Goal: Check status: Check status

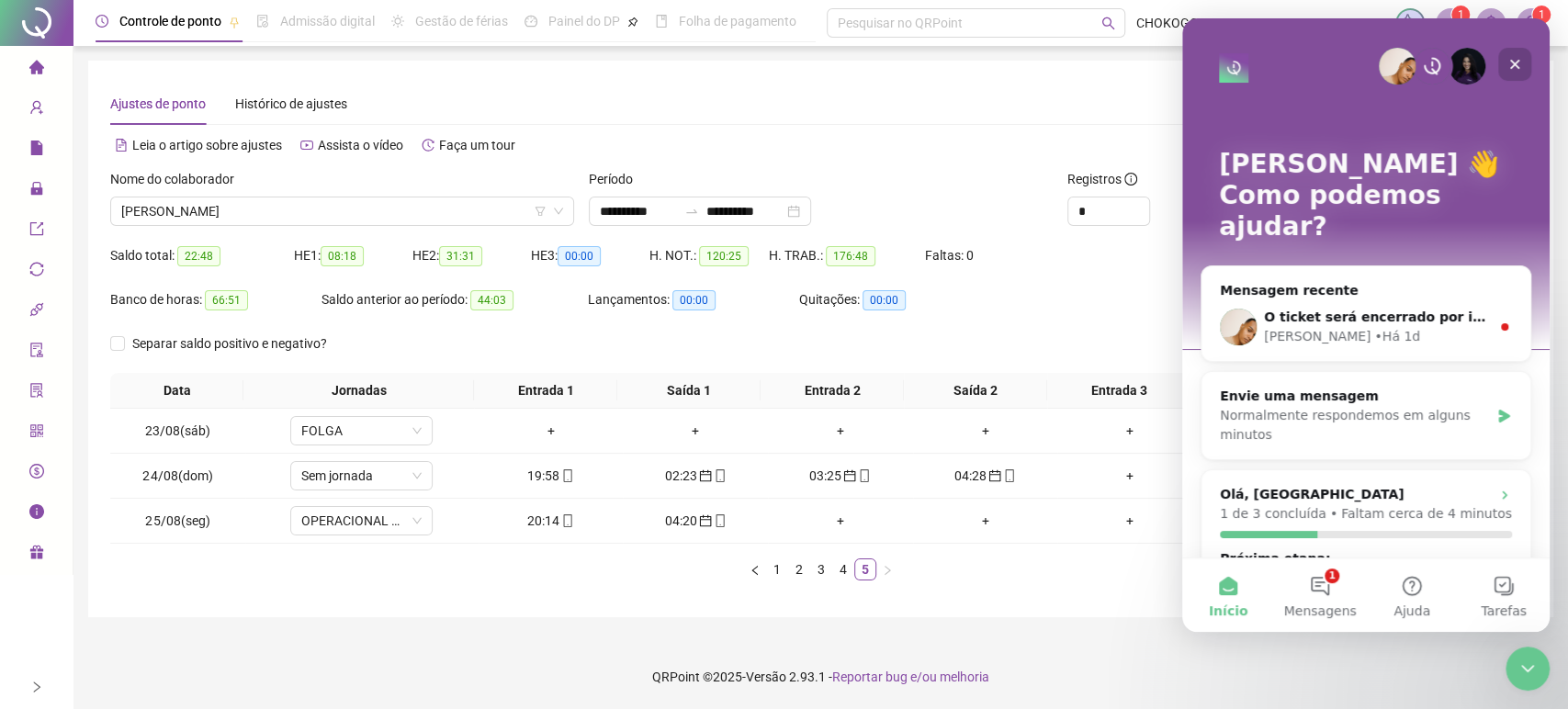
drag, startPoint x: 1510, startPoint y: 57, endPoint x: 2689, endPoint y: 97, distance: 1179.7
click at [1510, 57] on icon "Fechar" at bounding box center [1515, 64] width 15 height 15
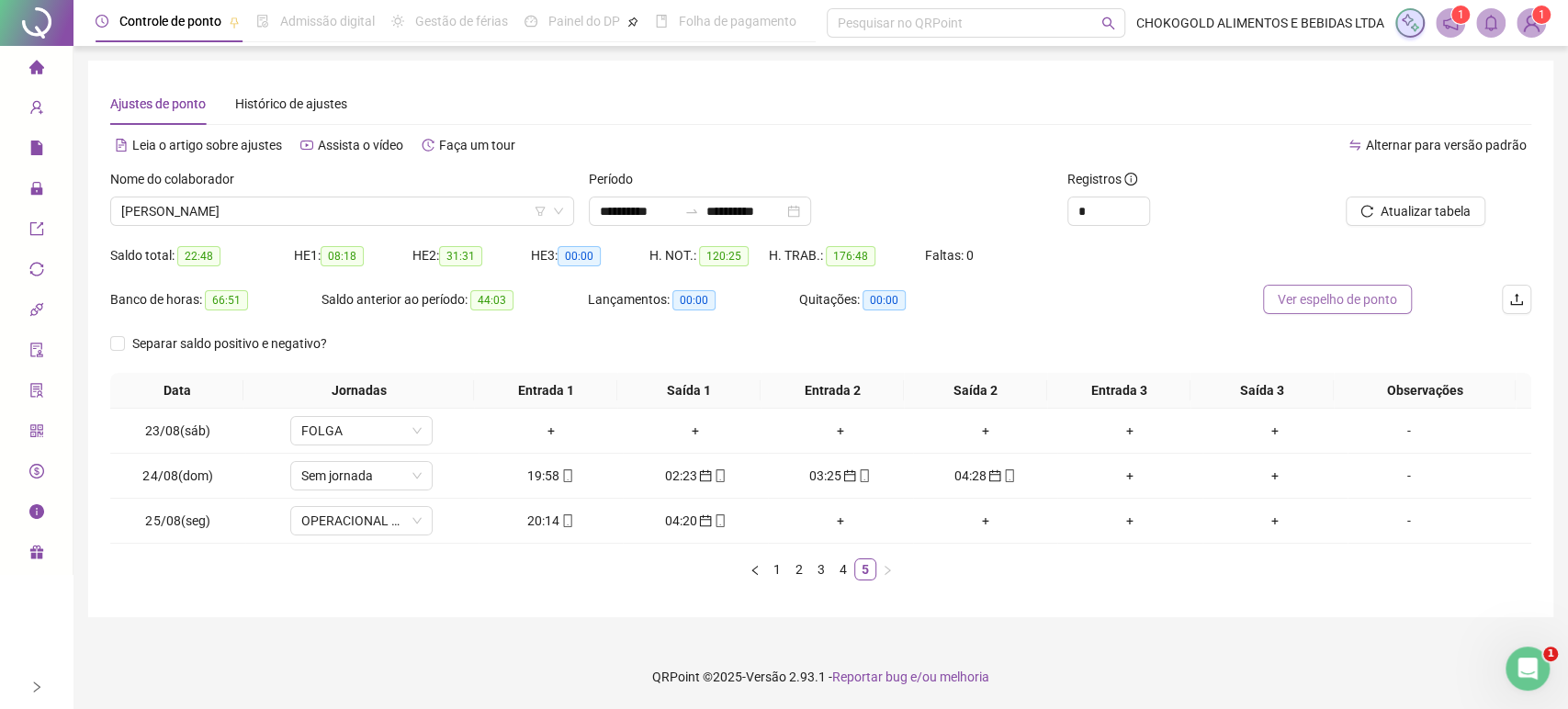
click at [1299, 307] on span "Ver espelho de ponto" at bounding box center [1337, 300] width 120 height 20
click at [622, 214] on input "**********" at bounding box center [637, 212] width 77 height 20
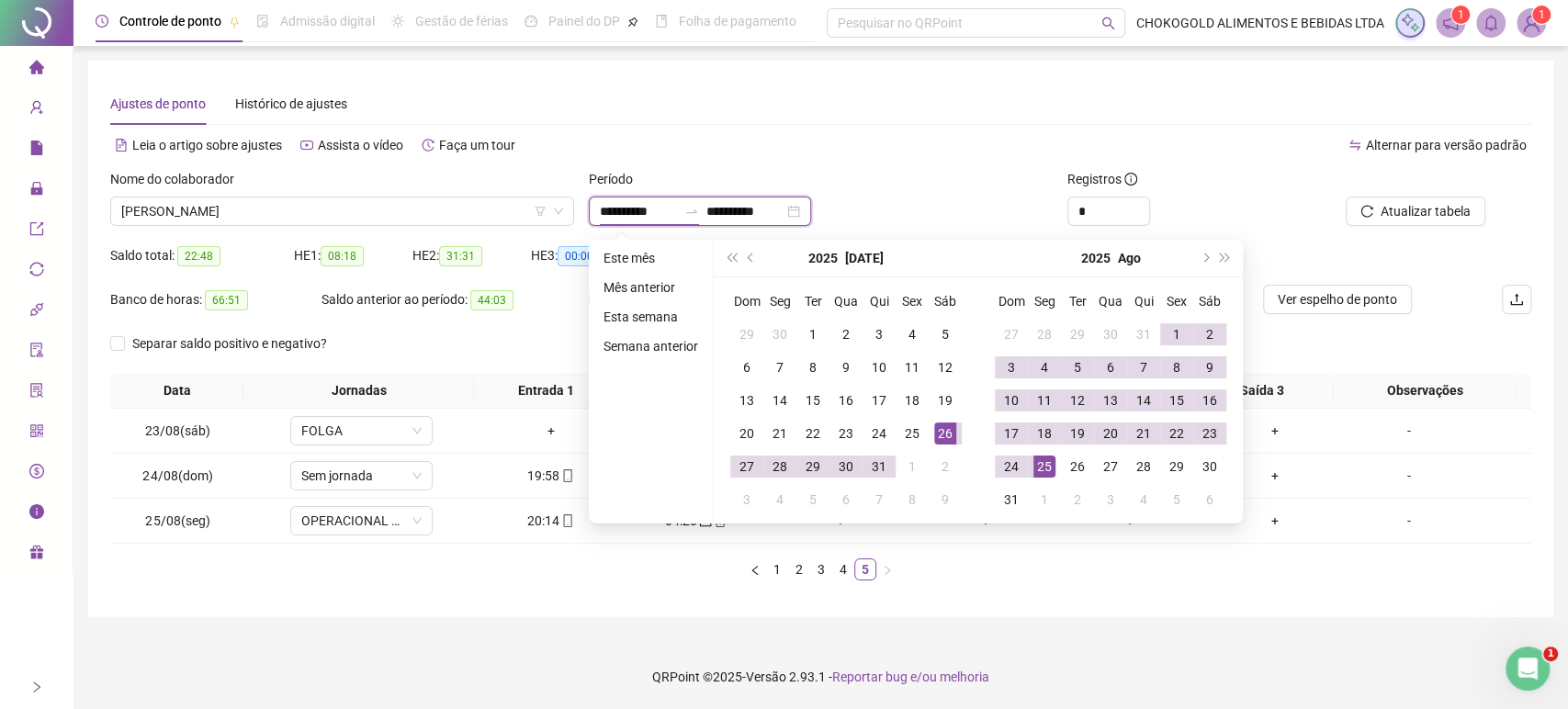
type input "**********"
click at [1205, 265] on button "next-year" at bounding box center [1204, 258] width 20 height 37
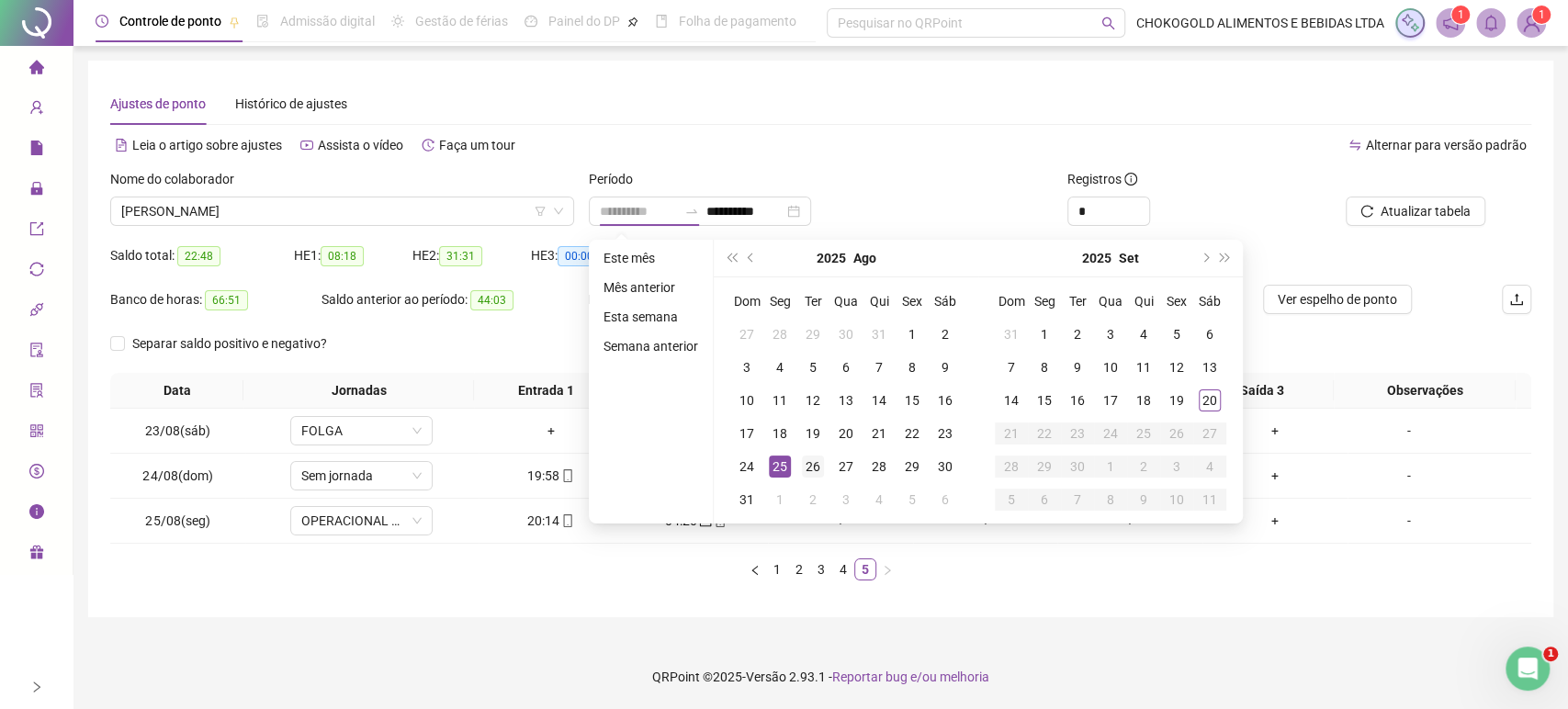
type input "**********"
click at [809, 469] on div "26" at bounding box center [813, 467] width 22 height 22
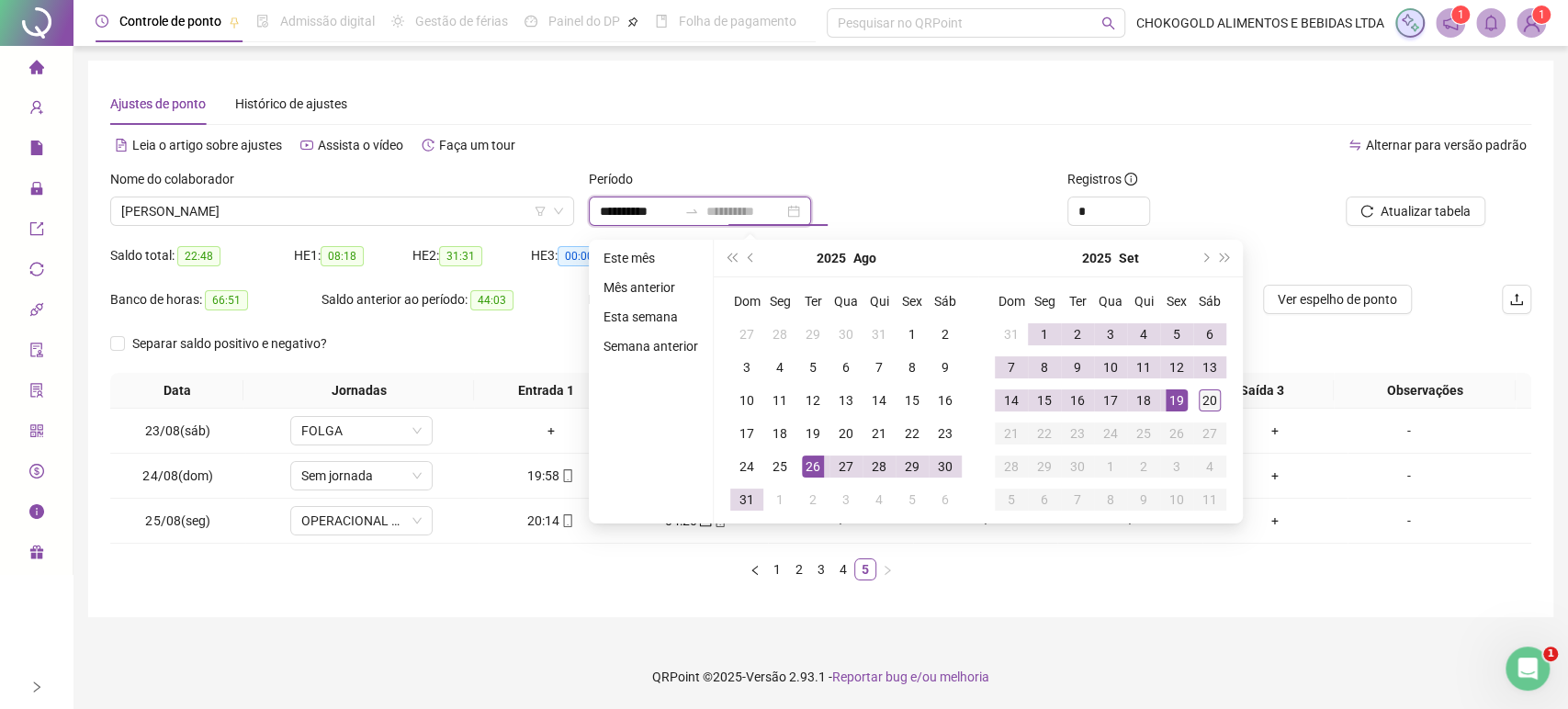
type input "**********"
click at [1214, 401] on div "20" at bounding box center [1210, 401] width 22 height 22
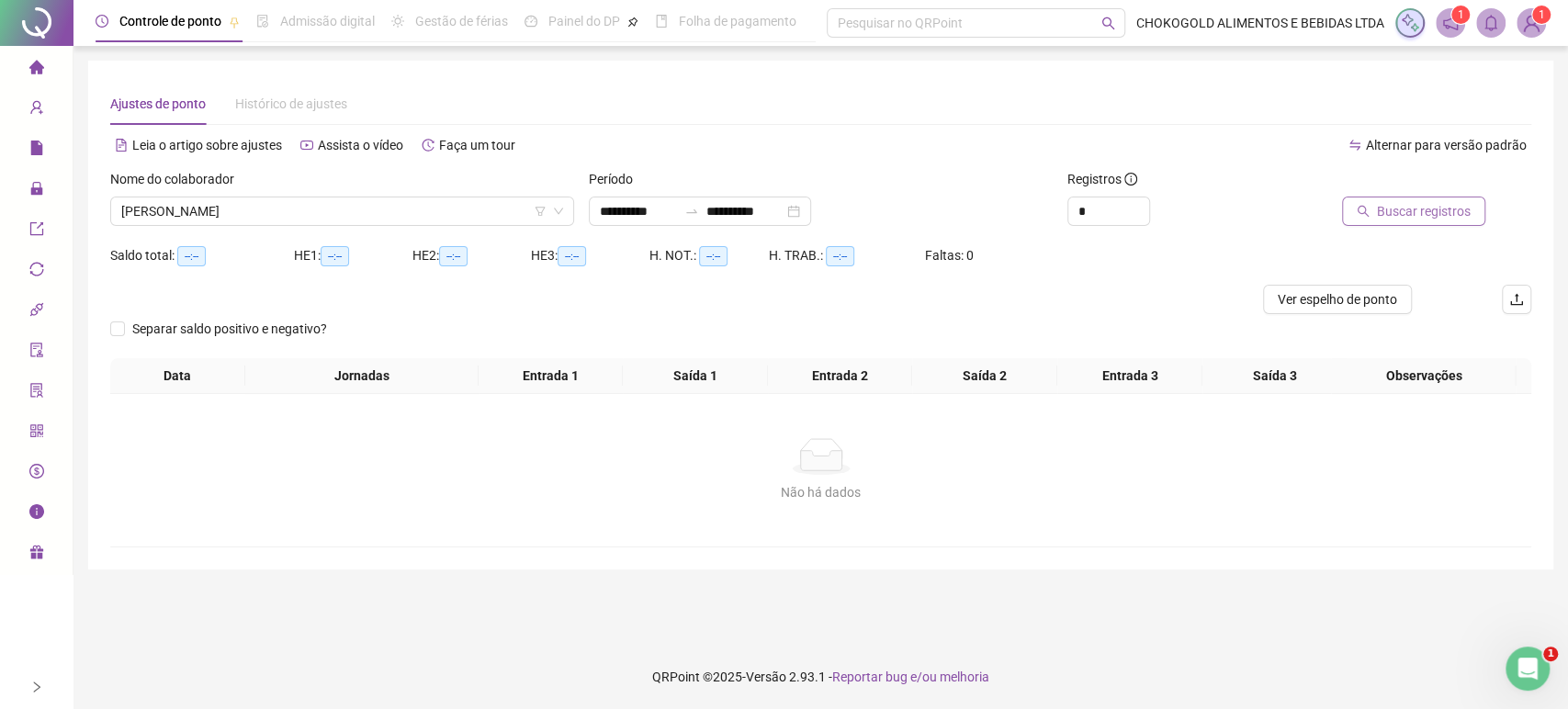
click at [1394, 215] on span "Buscar registros" at bounding box center [1423, 212] width 94 height 20
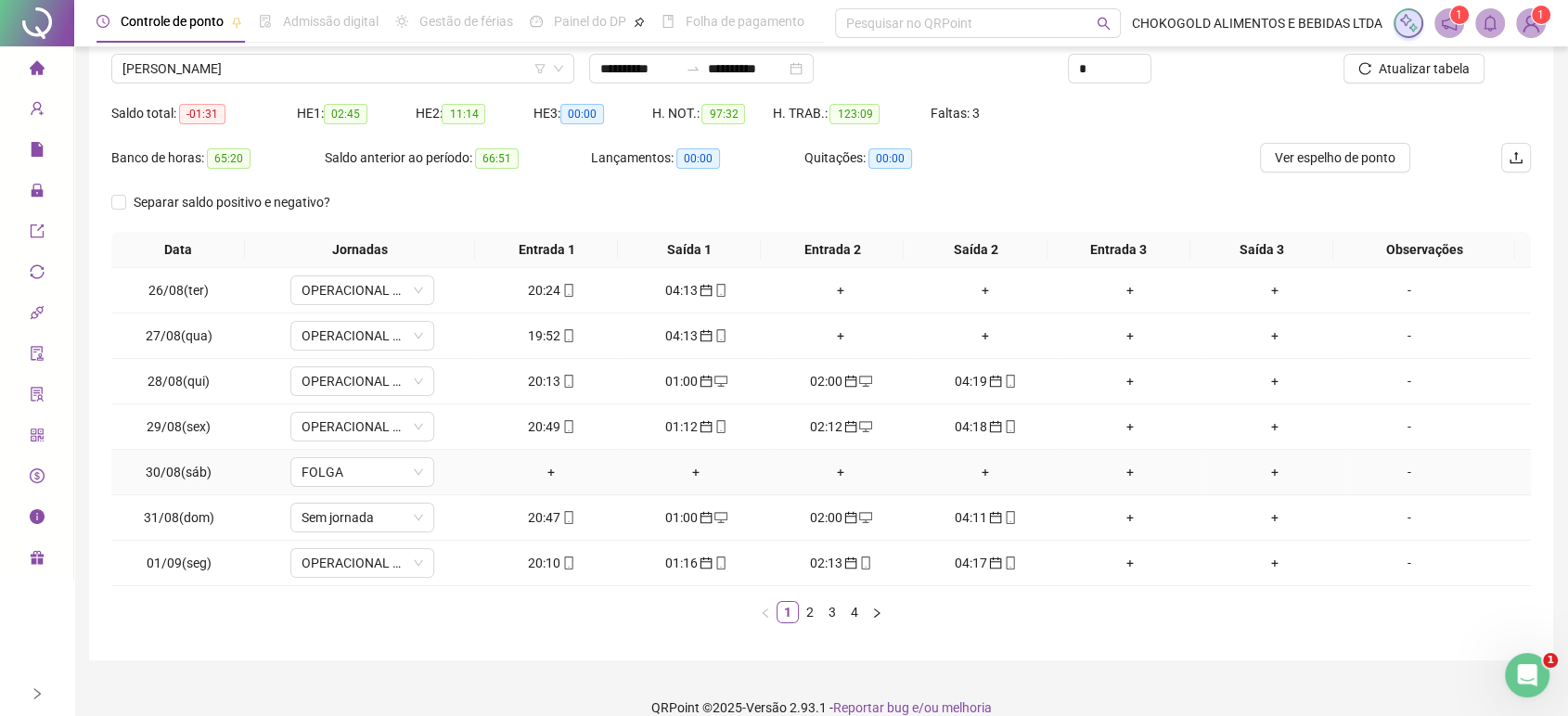
scroll to position [167, 0]
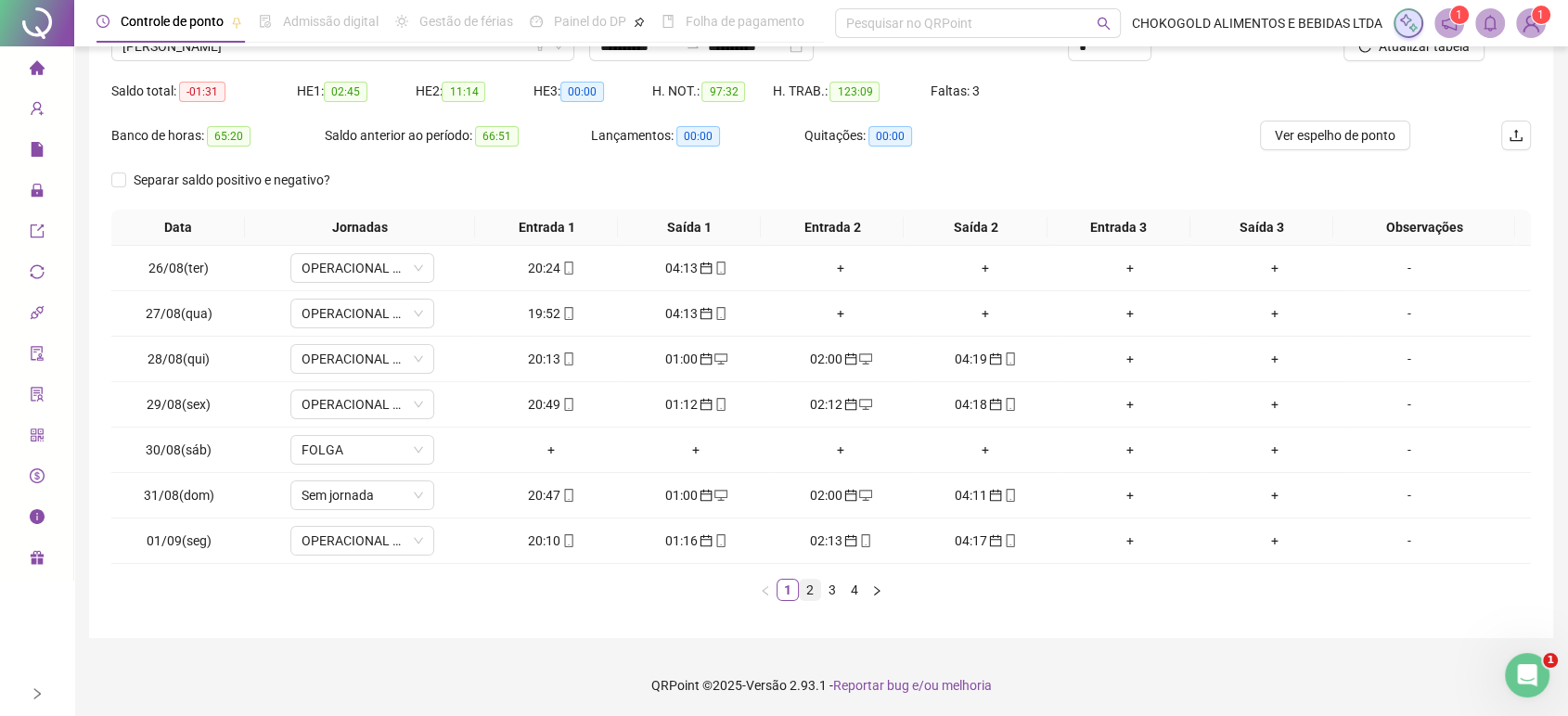
click at [814, 593] on link "2" at bounding box center [810, 590] width 21 height 21
click at [830, 595] on link "3" at bounding box center [832, 590] width 21 height 21
click at [847, 589] on link "4" at bounding box center [855, 590] width 21 height 21
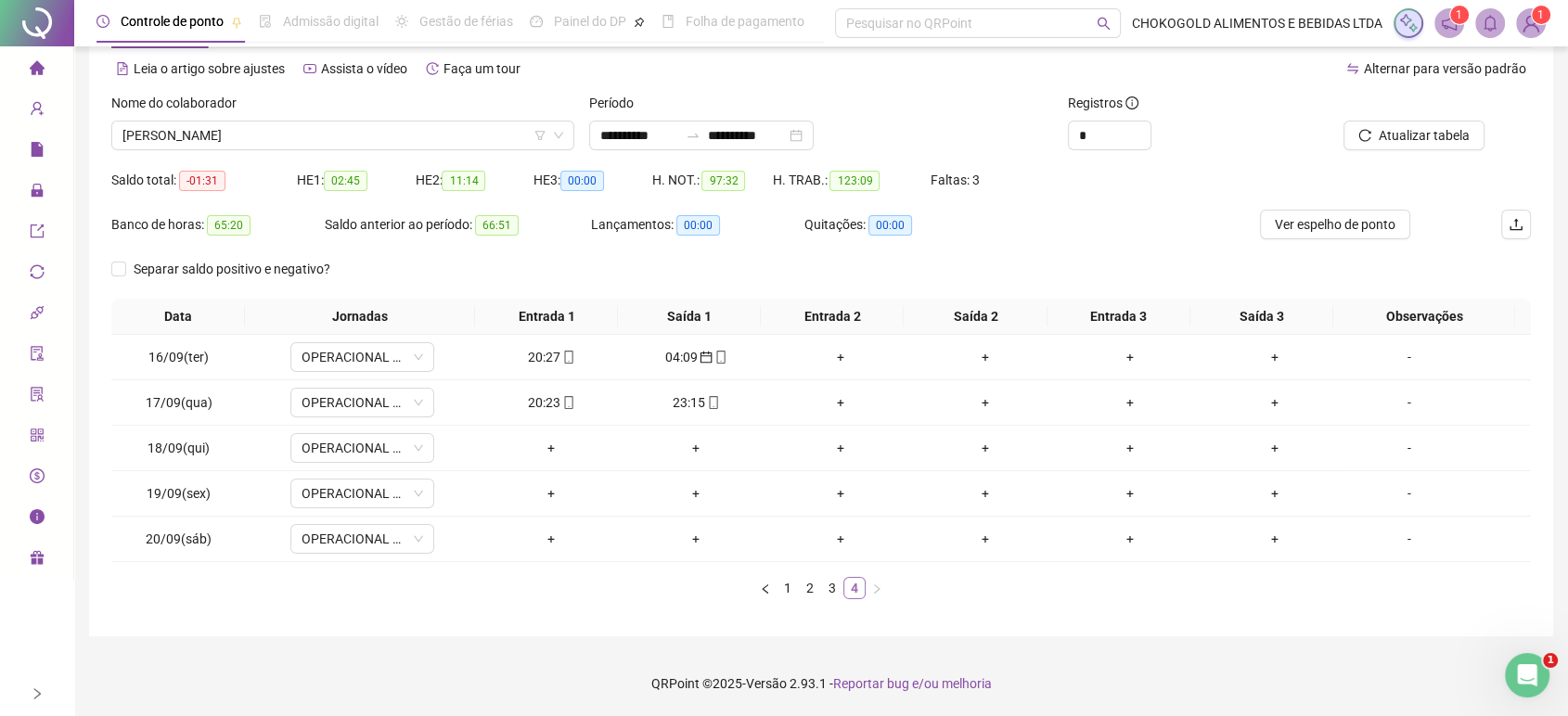
scroll to position [76, 0]
click at [1298, 231] on span "Ver espelho de ponto" at bounding box center [1335, 227] width 121 height 21
click at [1396, 143] on span "Atualizar tabela" at bounding box center [1424, 138] width 91 height 21
click at [1351, 217] on span "Ver espelho de ponto" at bounding box center [1335, 227] width 121 height 21
click at [784, 589] on link "1" at bounding box center [788, 590] width 21 height 21
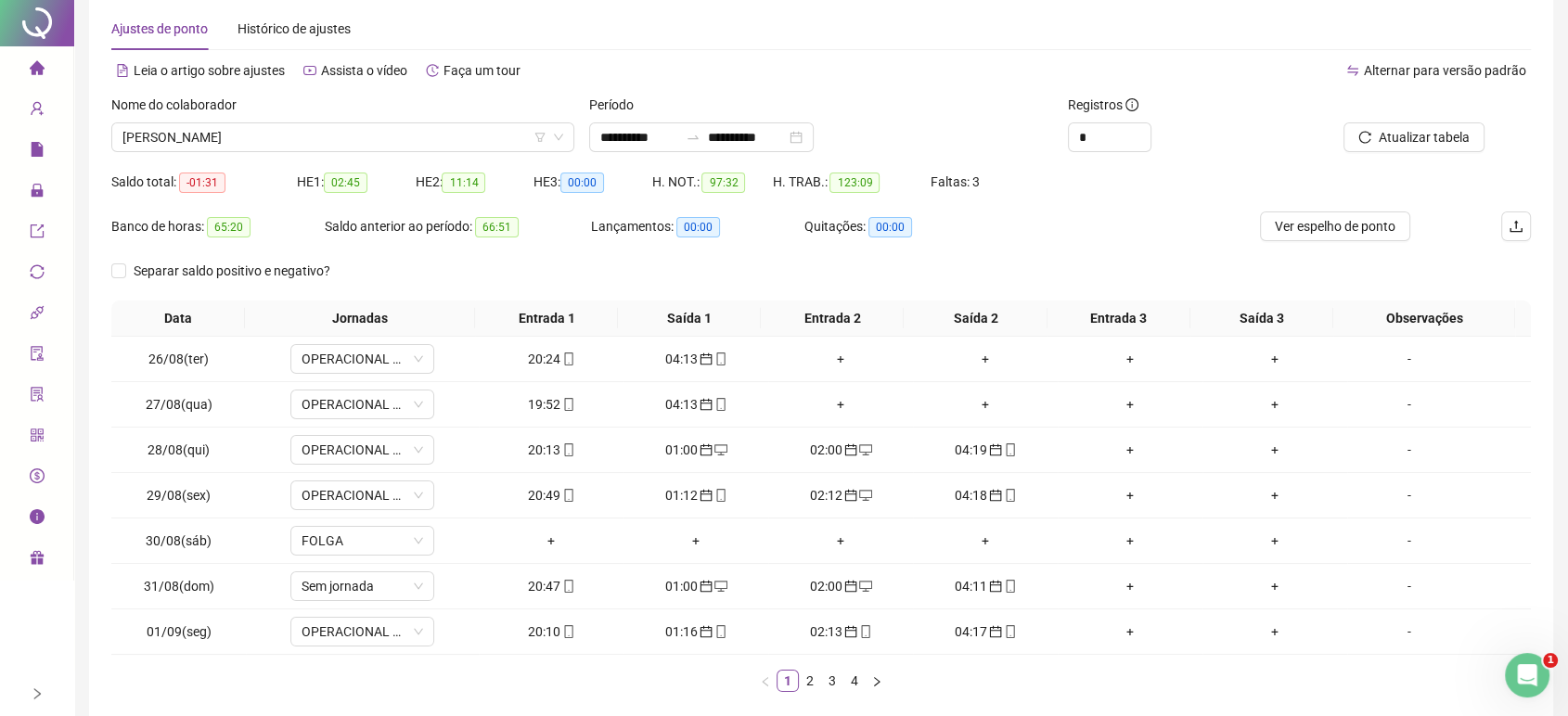
scroll to position [0, 0]
